Goal: Task Accomplishment & Management: Manage account settings

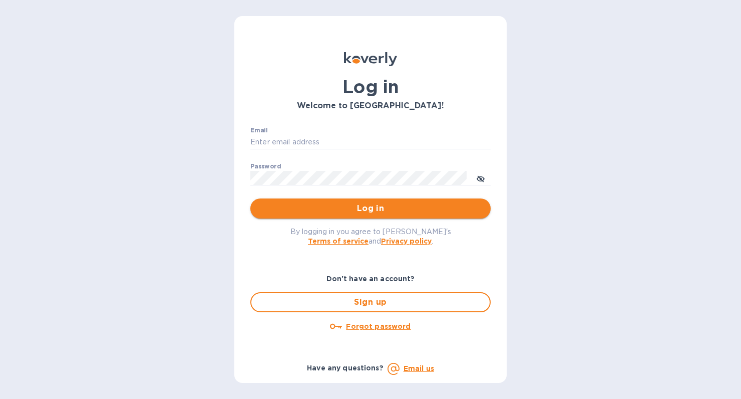
type input "[PERSON_NAME][EMAIL_ADDRESS][DOMAIN_NAME]"
click at [361, 208] on span "Log in" at bounding box center [371, 208] width 224 height 12
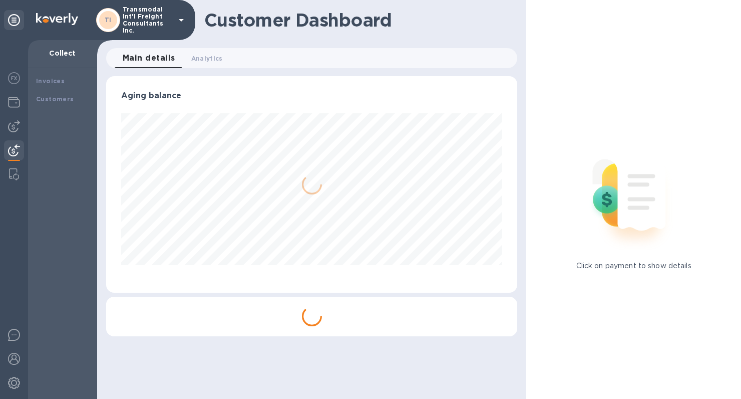
scroll to position [216, 411]
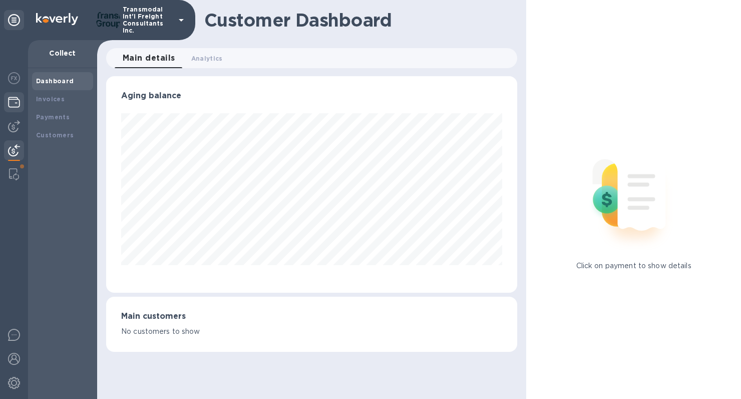
click at [14, 102] on img at bounding box center [14, 102] width 12 height 12
